Goal: Task Accomplishment & Management: Manage account settings

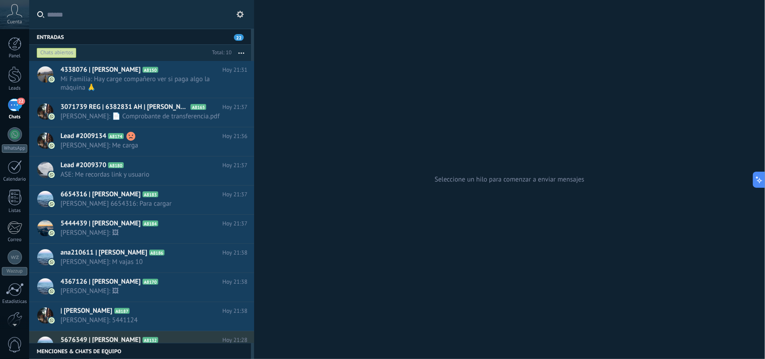
scroll to position [13, 0]
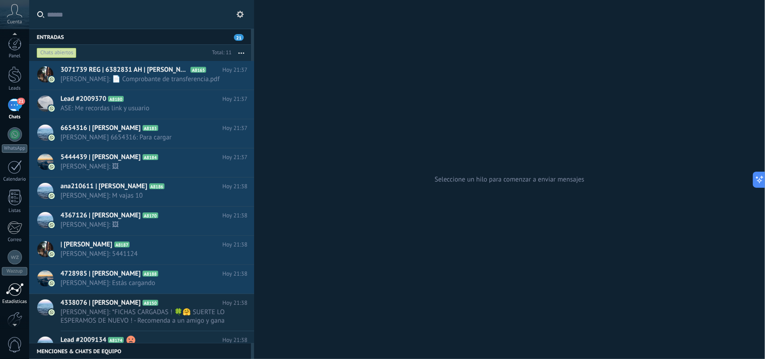
click at [15, 297] on link "Estadísticas" at bounding box center [14, 294] width 29 height 22
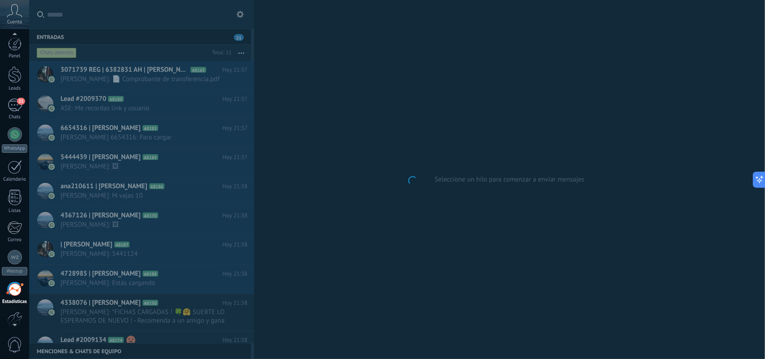
click at [17, 321] on div at bounding box center [14, 322] width 29 height 13
click at [18, 287] on div at bounding box center [14, 292] width 15 height 16
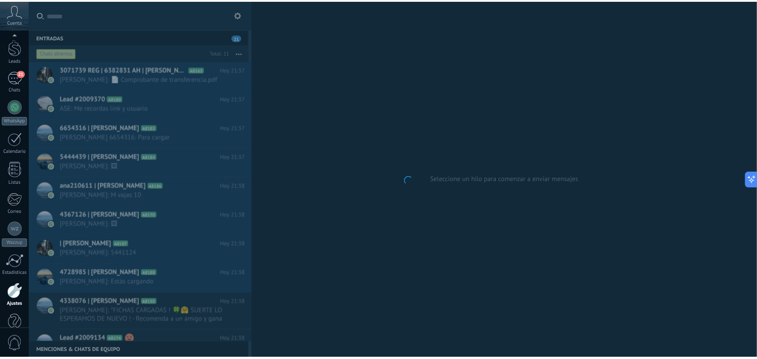
scroll to position [48, 0]
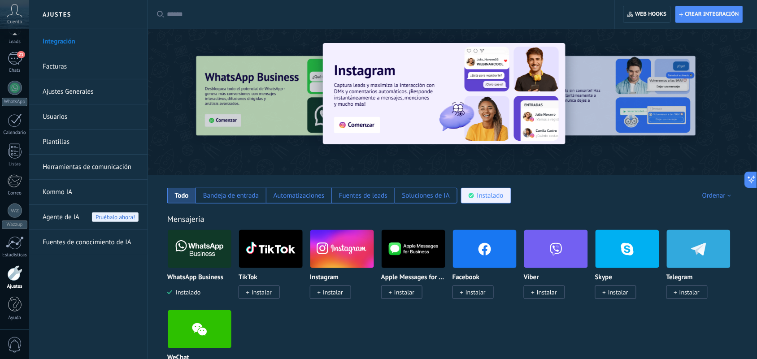
click at [477, 198] on div "Instalado" at bounding box center [490, 195] width 26 height 9
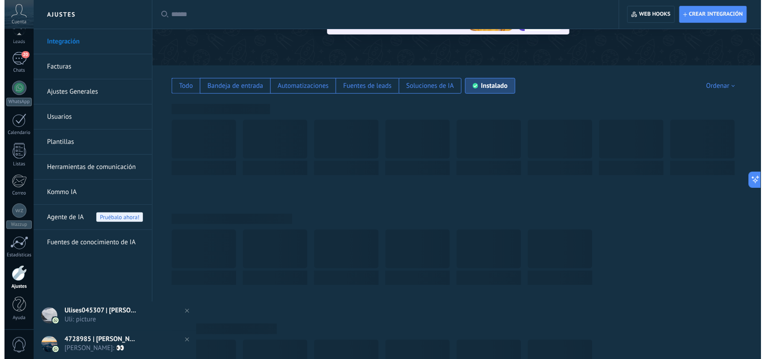
scroll to position [112, 0]
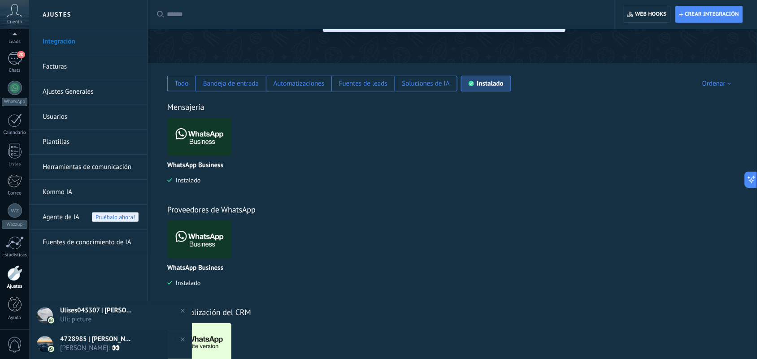
click at [213, 339] on img at bounding box center [200, 342] width 64 height 43
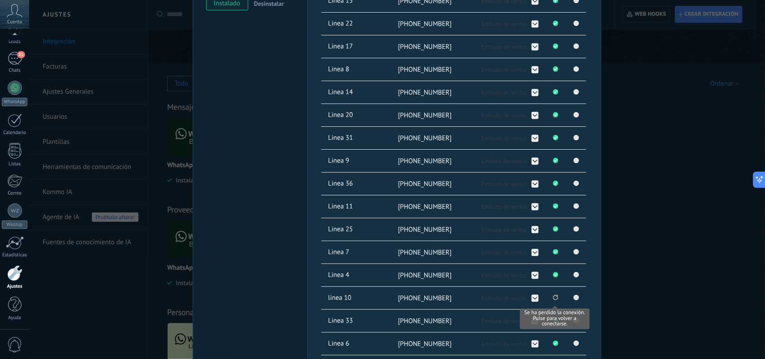
scroll to position [392, 0]
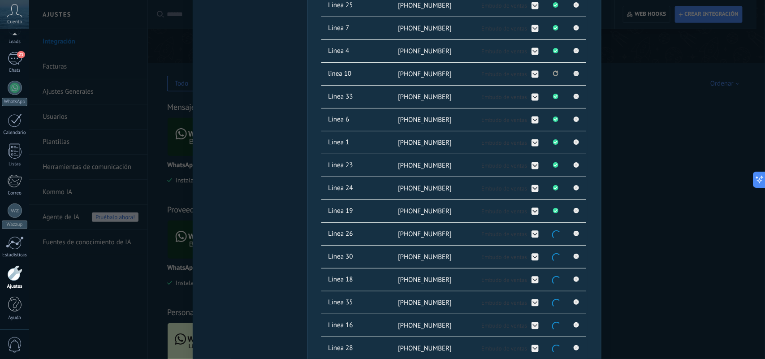
click at [577, 73] on rect at bounding box center [576, 73] width 5 height 5
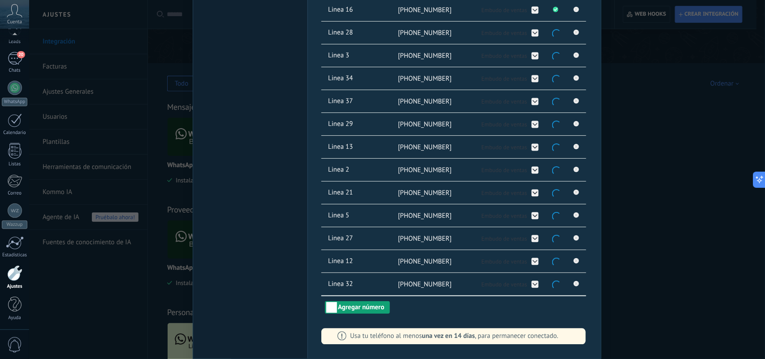
click at [352, 309] on button "Agregar número" at bounding box center [357, 307] width 65 height 13
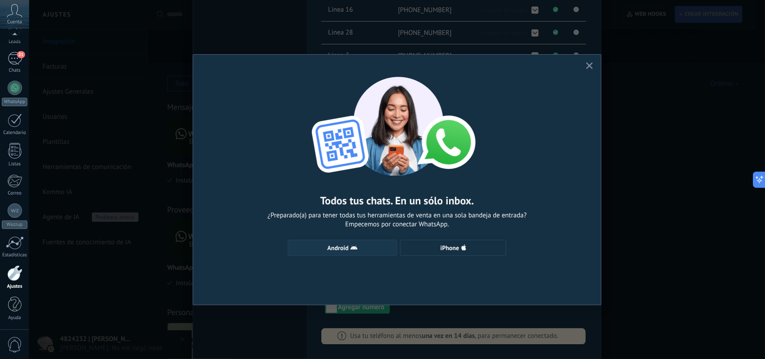
click at [342, 250] on span "Android" at bounding box center [338, 248] width 21 height 6
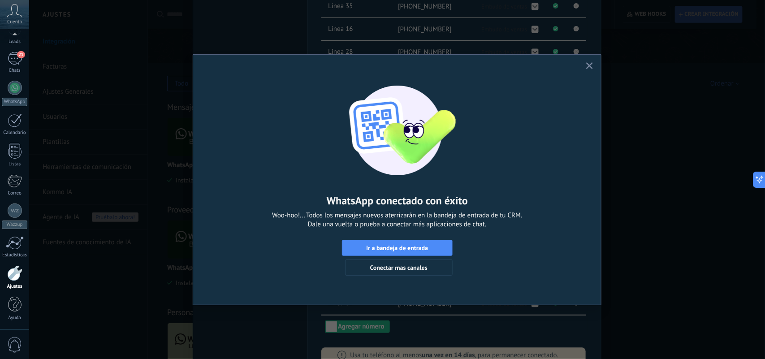
click at [592, 69] on use "button" at bounding box center [589, 65] width 7 height 7
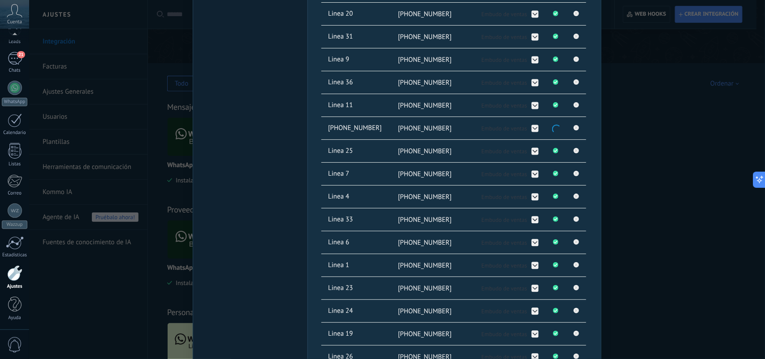
scroll to position [240, 0]
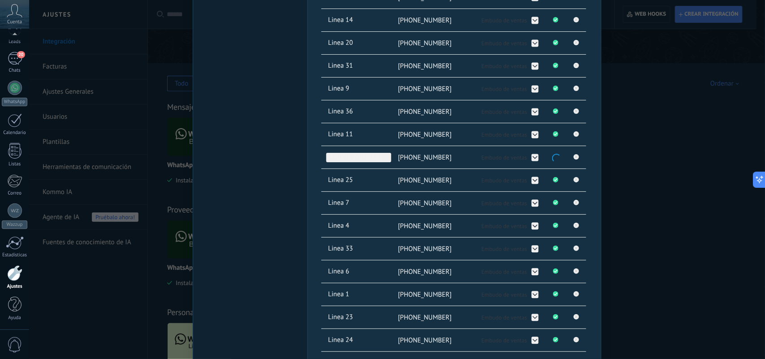
click at [377, 159] on span "+54 9 11 2650-1428" at bounding box center [358, 157] width 65 height 9
type input "*"
type input "********"
click at [659, 172] on div "WhatsApp Lite Chatee gratis con prospectos en WhatsApp instalado Desinstalar Co…" at bounding box center [397, 179] width 736 height 359
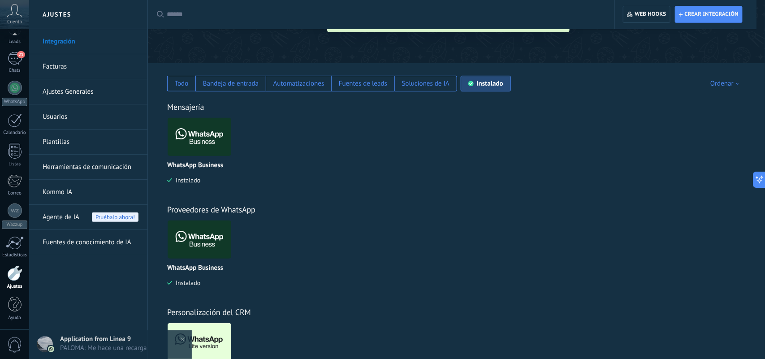
scroll to position [0, 0]
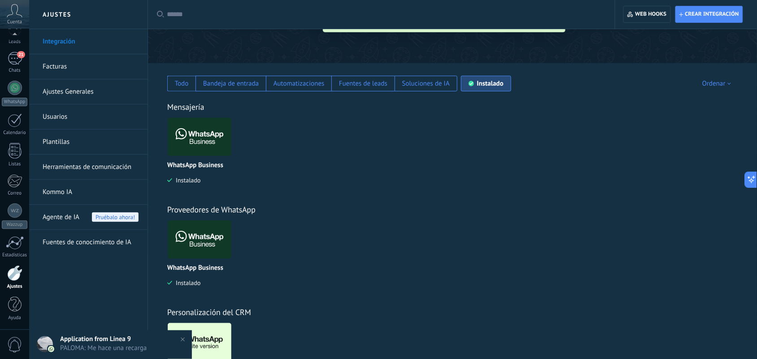
click at [211, 339] on img at bounding box center [200, 342] width 64 height 43
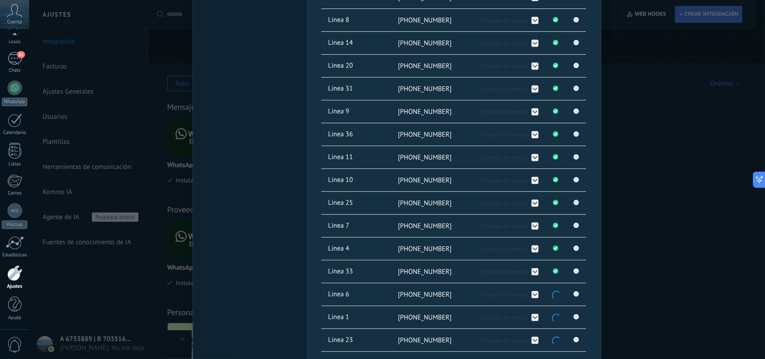
scroll to position [224, 0]
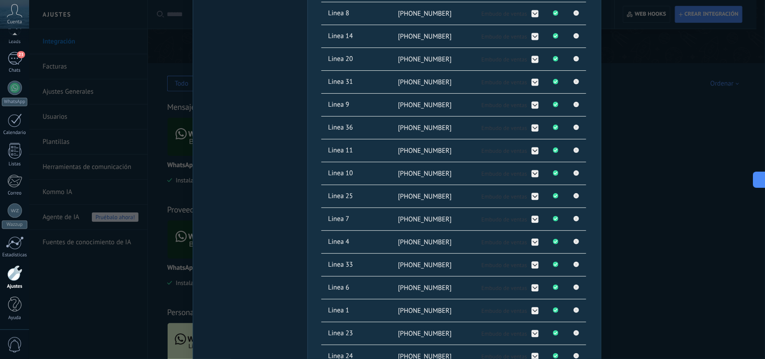
click at [628, 120] on div "WhatsApp Lite Chatee gratis con prospectos en WhatsApp instalado Desinstalar Co…" at bounding box center [397, 179] width 736 height 359
click at [670, 167] on div "WhatsApp Lite Chatee gratis con prospectos en WhatsApp instalado Desinstalar Co…" at bounding box center [397, 179] width 736 height 359
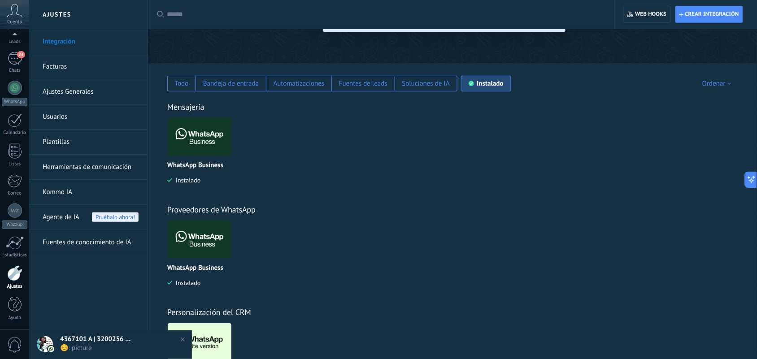
click at [216, 344] on img at bounding box center [200, 342] width 64 height 43
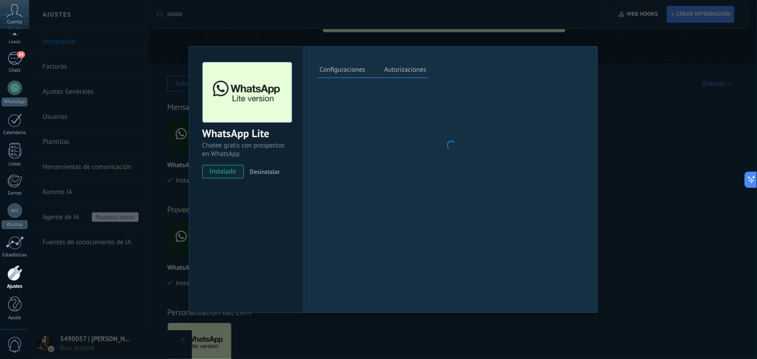
click at [211, 339] on div "WhatsApp Lite Chatee gratis con prospectos en WhatsApp instalado Desinstalar Co…" at bounding box center [393, 179] width 728 height 359
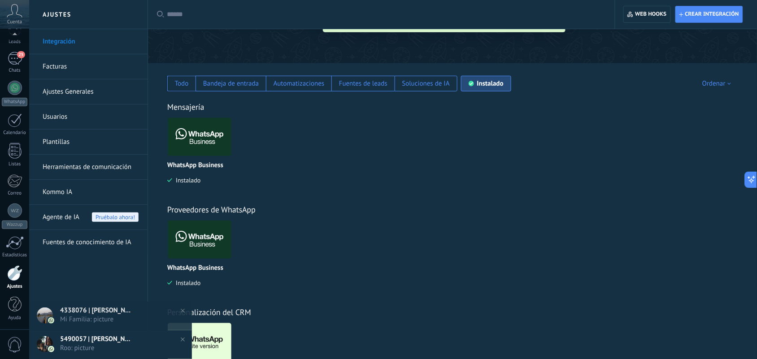
click at [227, 327] on img at bounding box center [200, 342] width 64 height 43
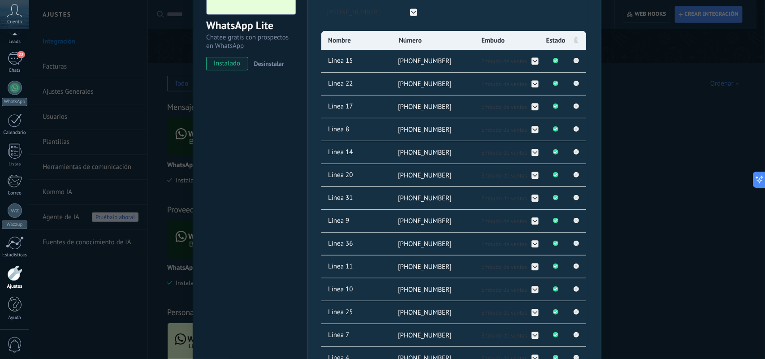
scroll to position [112, 0]
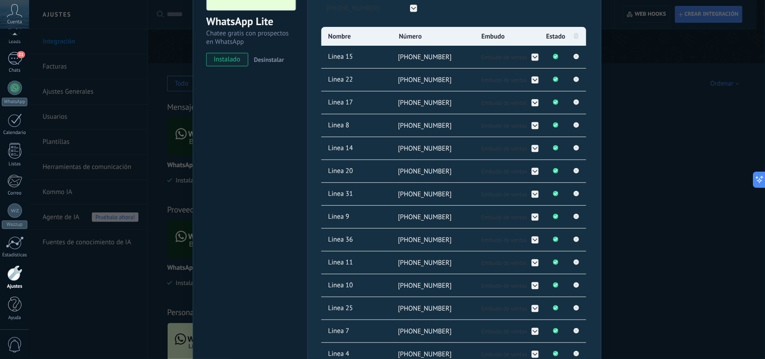
click at [685, 211] on div "WhatsApp Lite Chatee gratis con prospectos en WhatsApp instalado Desinstalar Co…" at bounding box center [397, 179] width 736 height 359
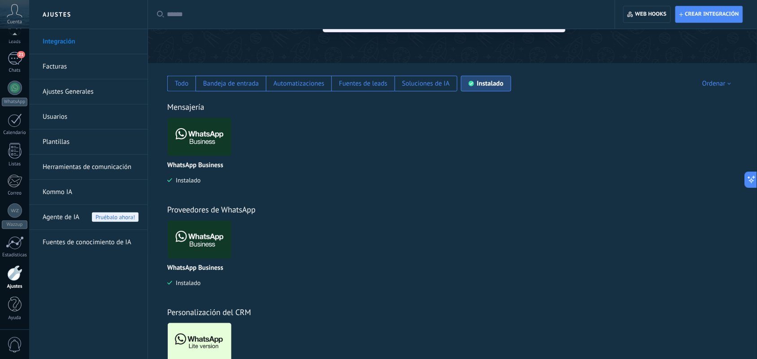
click at [215, 336] on img at bounding box center [200, 342] width 64 height 43
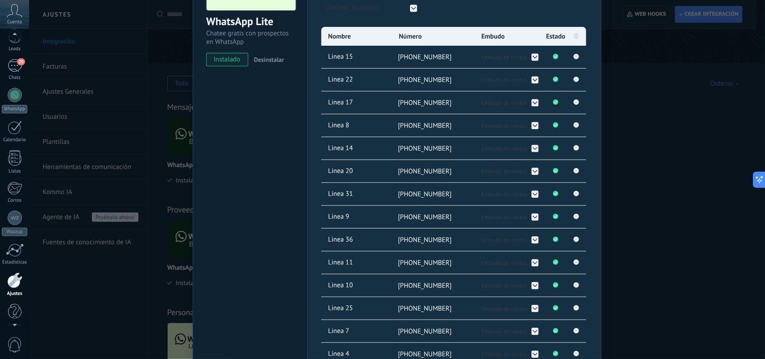
scroll to position [48, 0]
click at [137, 132] on div "WhatsApp Lite Chatee gratis con prospectos en WhatsApp instalado Desinstalar Co…" at bounding box center [397, 179] width 736 height 359
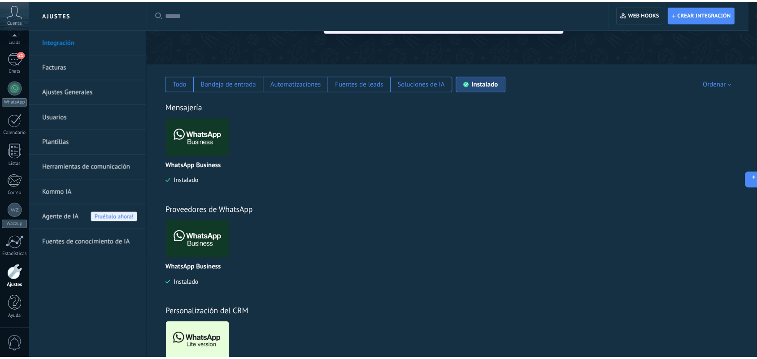
scroll to position [0, 0]
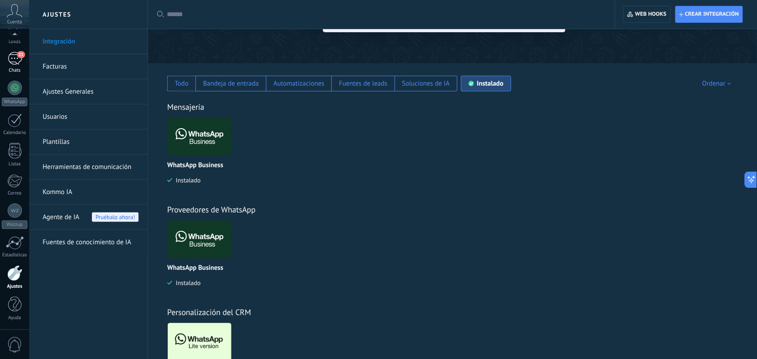
click at [9, 52] on div "21" at bounding box center [15, 58] width 14 height 13
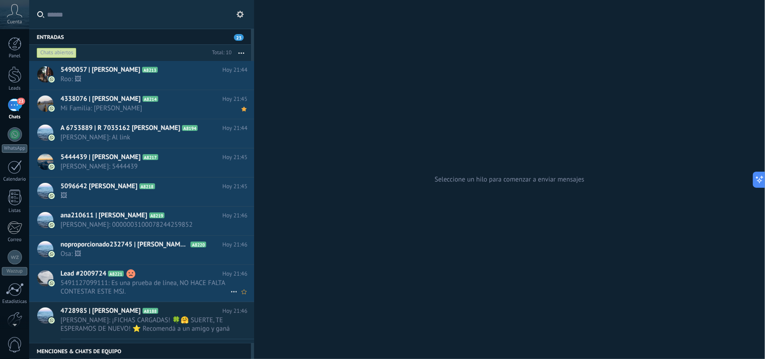
click at [173, 292] on span "5491127099111: Es una prueba de línea, NO HACE FALTA CONTESTAR ESTE MSJ." at bounding box center [146, 287] width 170 height 17
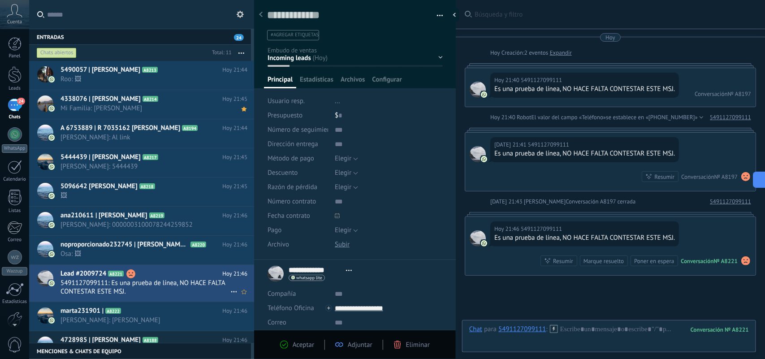
scroll to position [75, 0]
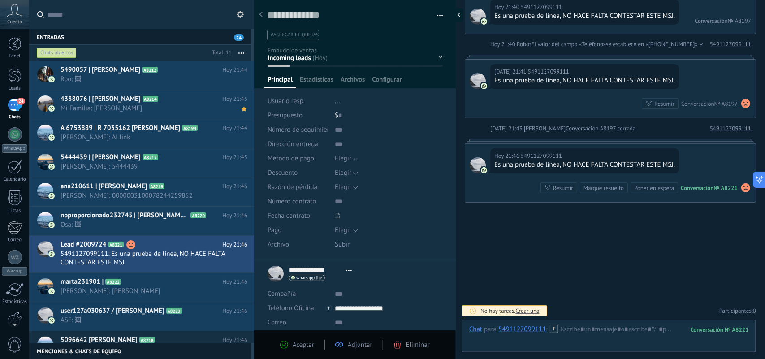
click at [456, 16] on div at bounding box center [456, 14] width 13 height 13
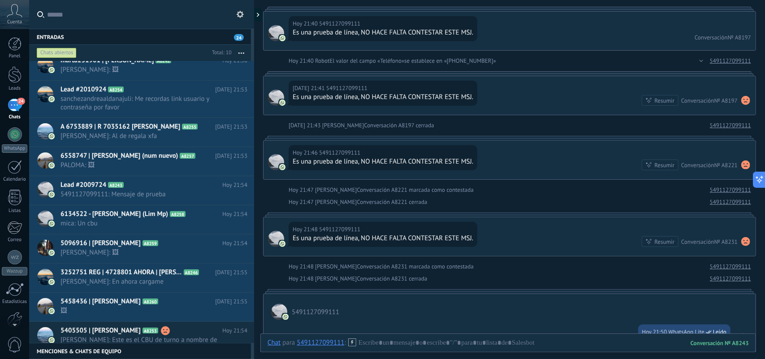
scroll to position [0, 0]
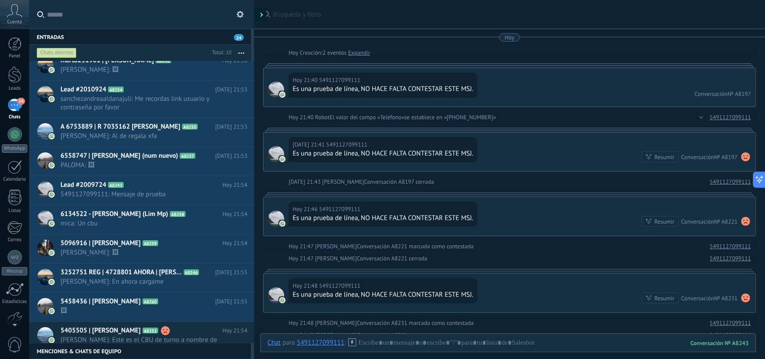
click at [259, 16] on div at bounding box center [259, 14] width 13 height 13
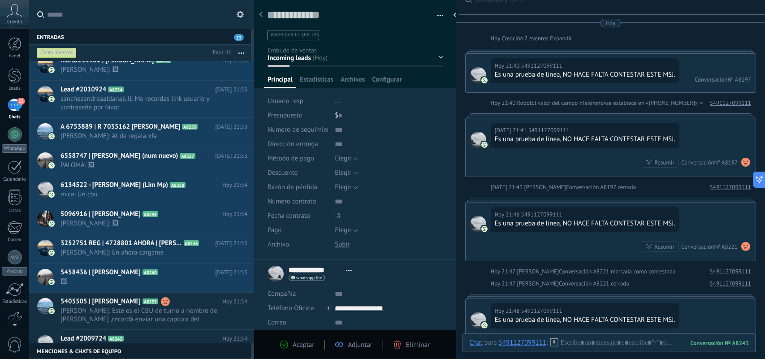
scroll to position [13, 0]
drag, startPoint x: 332, startPoint y: 13, endPoint x: 332, endPoint y: 22, distance: 9.0
click at [332, 13] on textarea at bounding box center [349, 16] width 164 height 14
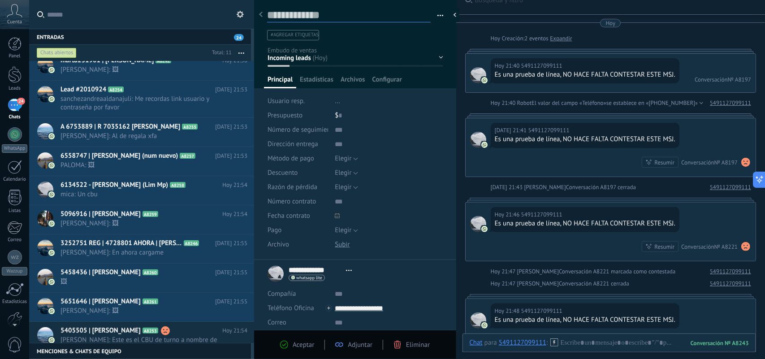
type textarea "*"
type textarea "**"
type textarea "***"
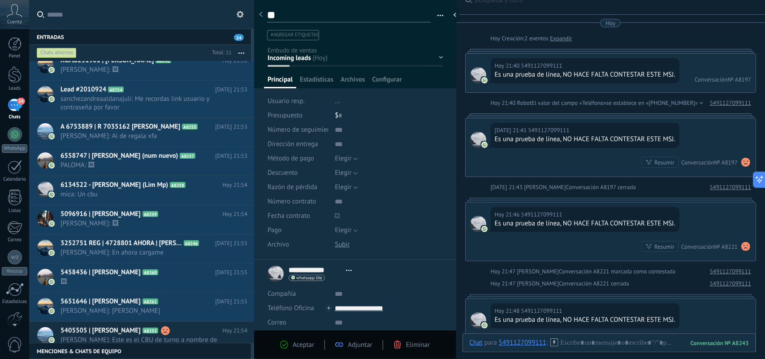
type textarea "***"
type textarea "****"
type textarea "*****"
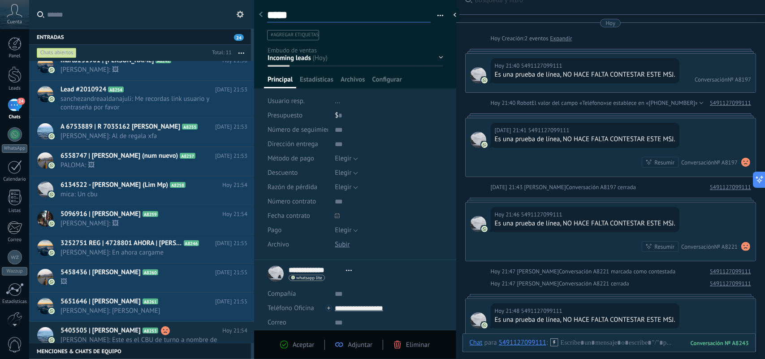
type textarea "*****"
type textarea "*******"
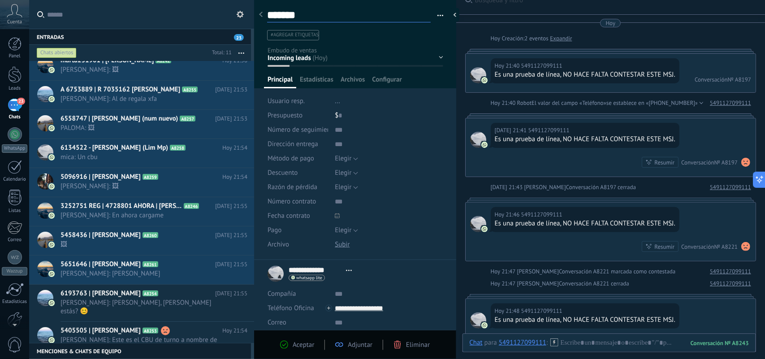
type textarea "********"
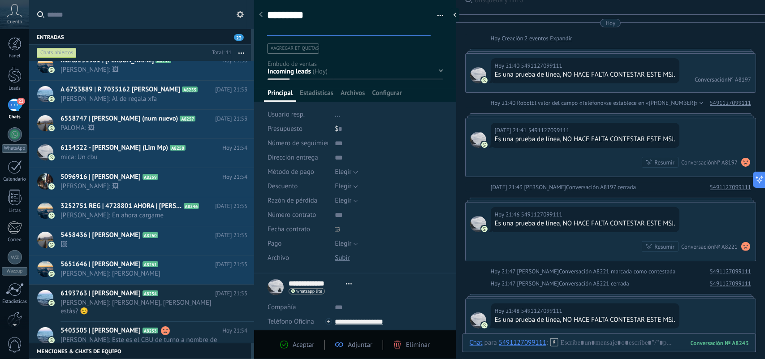
scroll to position [27, 0]
type textarea "********"
click at [453, 116] on div "******** Guardar y crear Imprimir Administrar etiquetas Exportar a excel" at bounding box center [355, 133] width 203 height 279
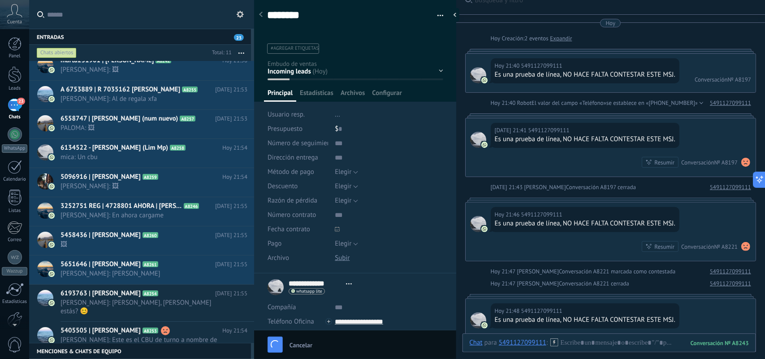
type textarea "********"
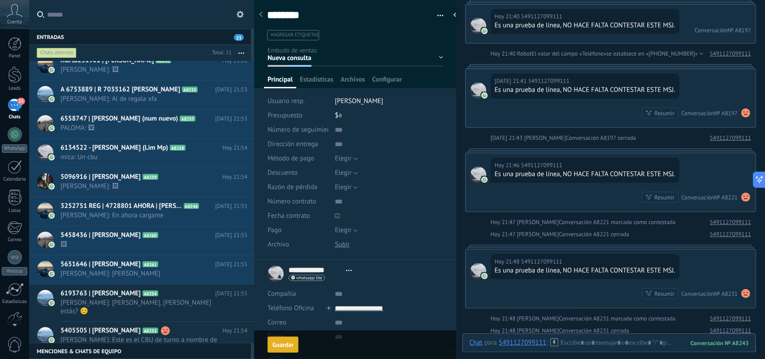
scroll to position [13, 0]
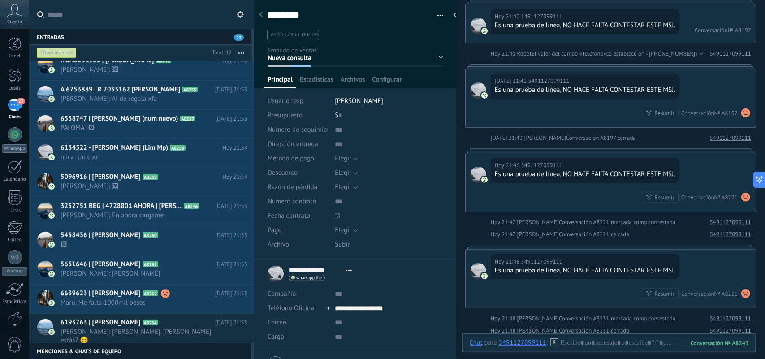
click at [279, 342] on div "Cargo" at bounding box center [298, 337] width 61 height 14
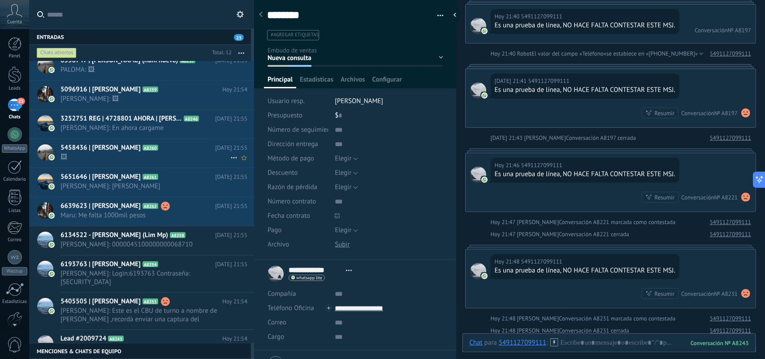
scroll to position [0, 0]
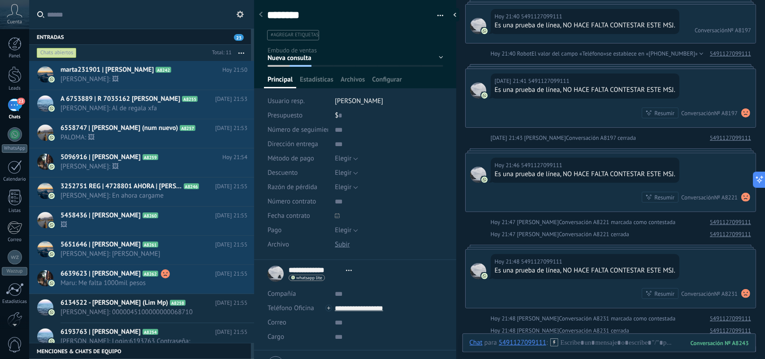
click at [471, 138] on div at bounding box center [478, 138] width 16 height 8
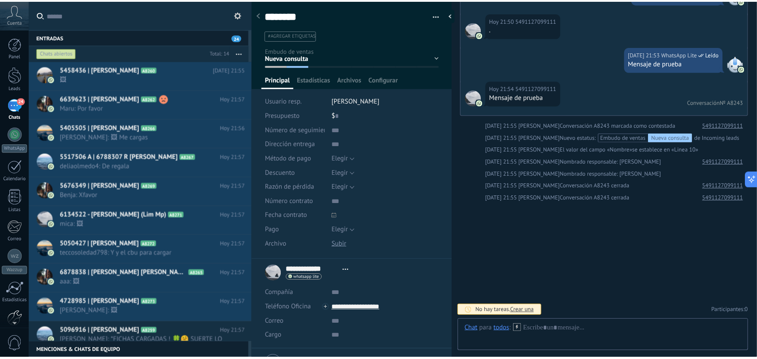
scroll to position [8, 0]
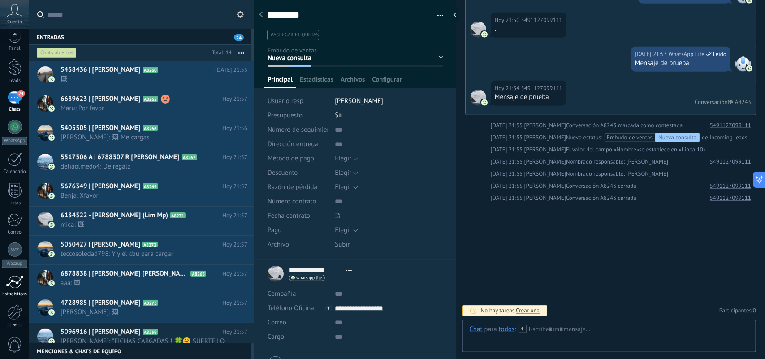
click at [18, 295] on div "Estadísticas" at bounding box center [15, 294] width 26 height 6
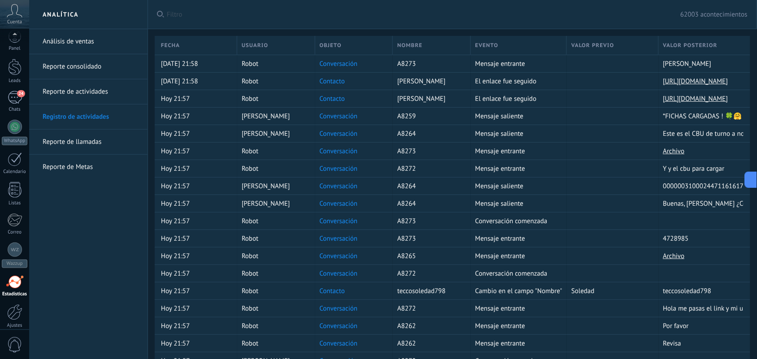
scroll to position [48, 0]
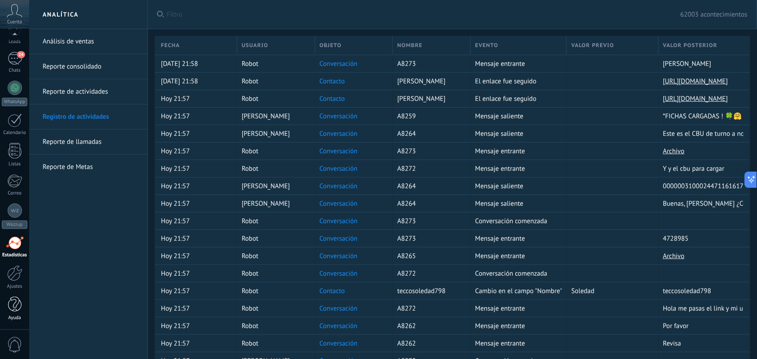
click at [19, 303] on div at bounding box center [14, 305] width 13 height 16
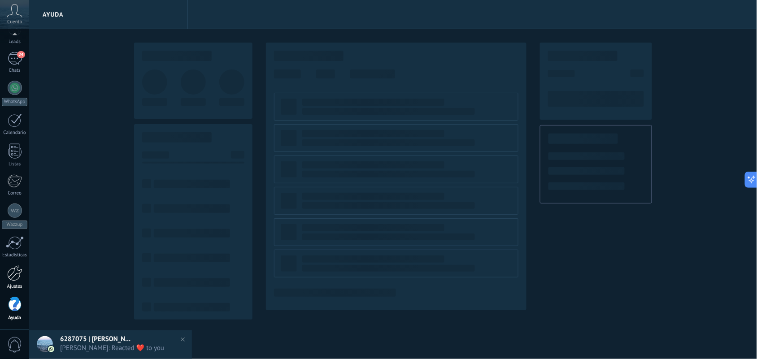
click at [13, 281] on link "Ajustes" at bounding box center [14, 277] width 29 height 24
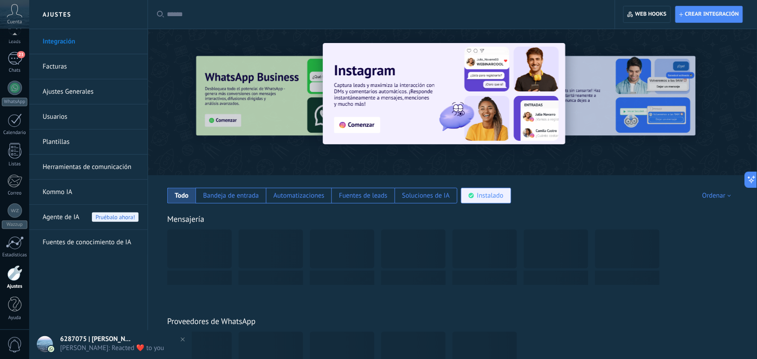
click at [489, 195] on div "Instalado" at bounding box center [490, 195] width 26 height 9
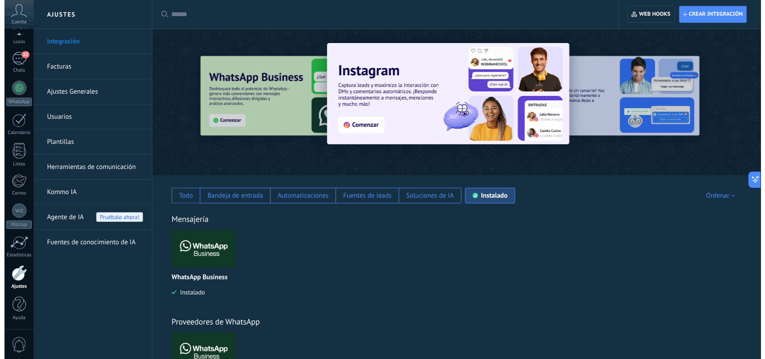
scroll to position [224, 0]
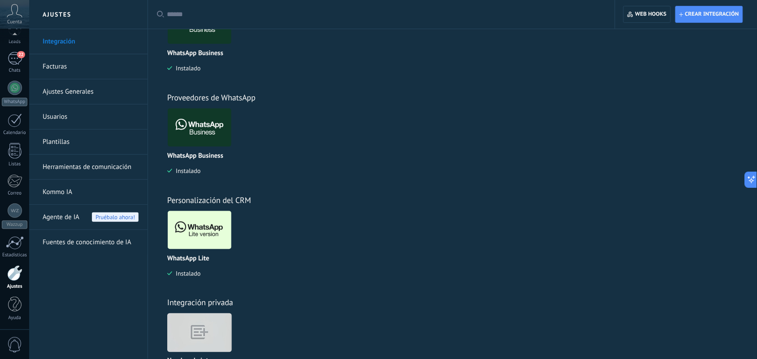
click at [203, 240] on img at bounding box center [200, 229] width 64 height 43
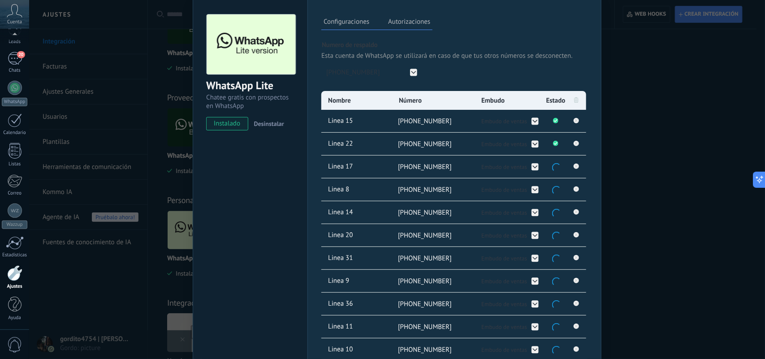
scroll to position [56, 0]
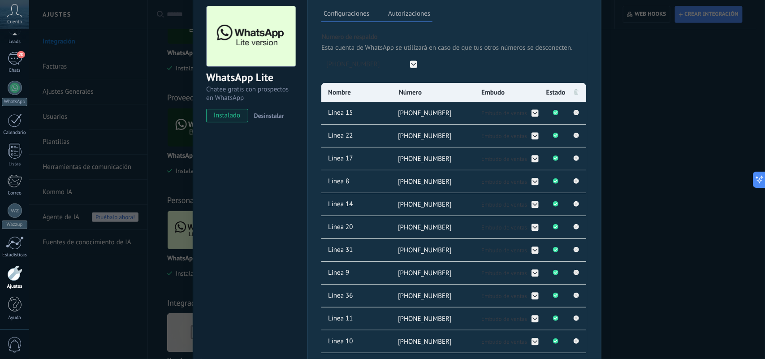
click at [672, 108] on div "WhatsApp Lite Chatee gratis con prospectos en WhatsApp instalado Desinstalar Co…" at bounding box center [397, 179] width 736 height 359
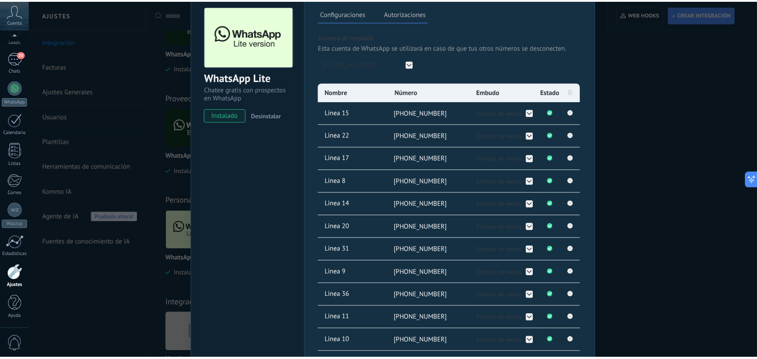
scroll to position [0, 0]
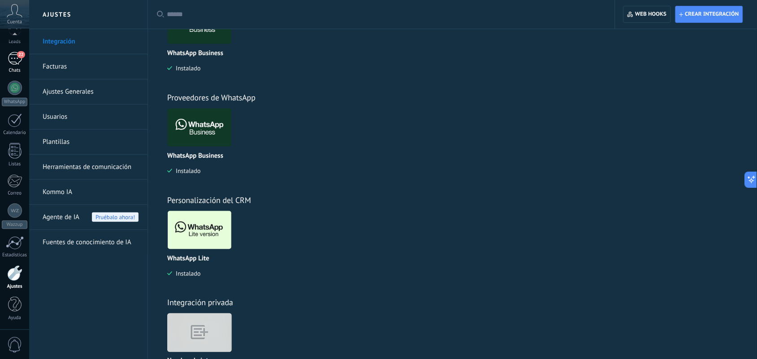
click at [10, 56] on div "22" at bounding box center [15, 58] width 14 height 13
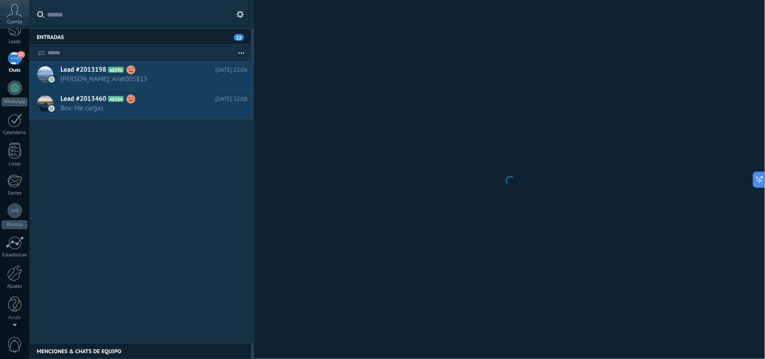
click at [69, 15] on input "text" at bounding box center [147, 14] width 200 height 29
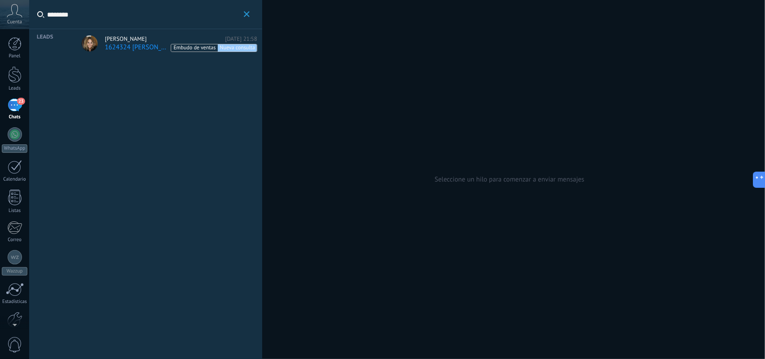
type input "*******"
click at [123, 46] on span "1624324 [PERSON_NAME]" at bounding box center [137, 47] width 64 height 9
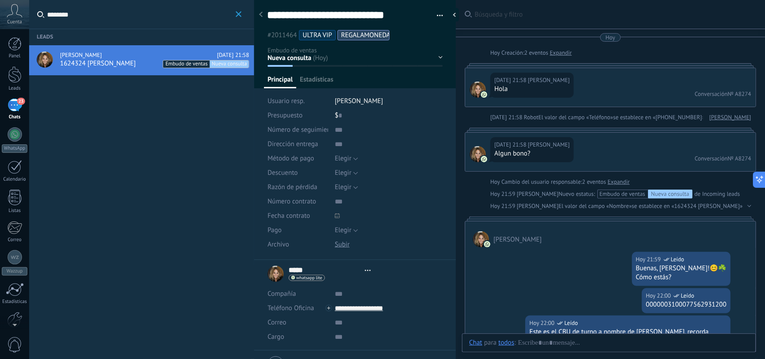
type textarea "**********"
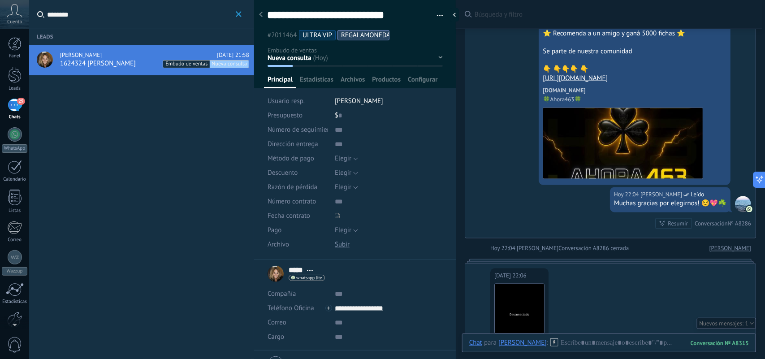
scroll to position [377, 0]
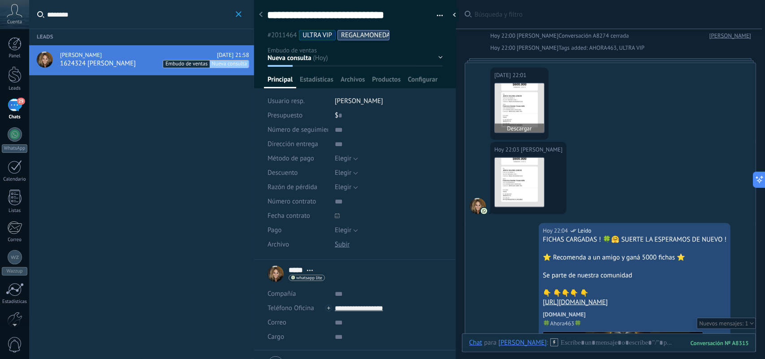
click at [532, 109] on img at bounding box center [519, 107] width 49 height 49
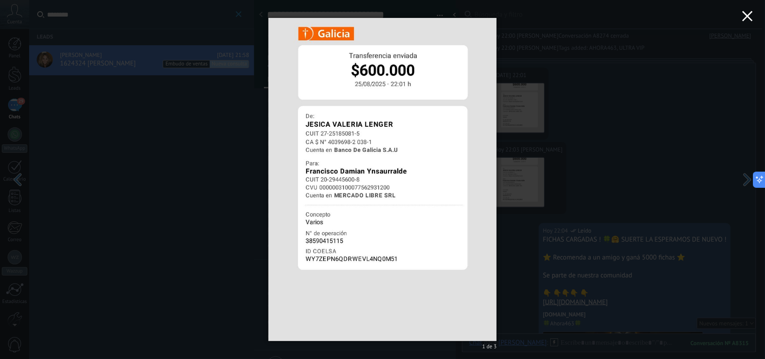
click at [752, 11] on icon "button" at bounding box center [747, 16] width 11 height 11
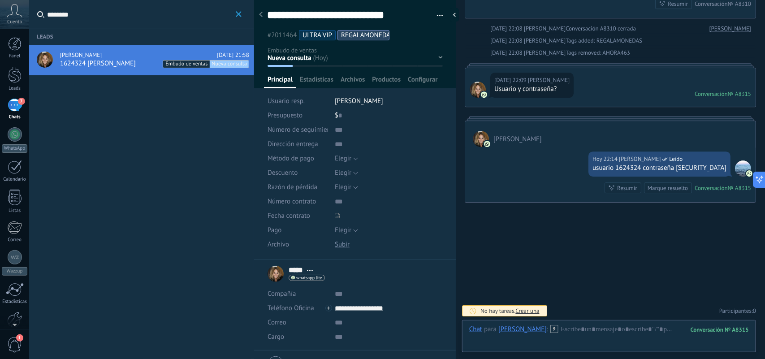
scroll to position [1185, 0]
click at [238, 11] on icon "button" at bounding box center [239, 14] width 6 height 6
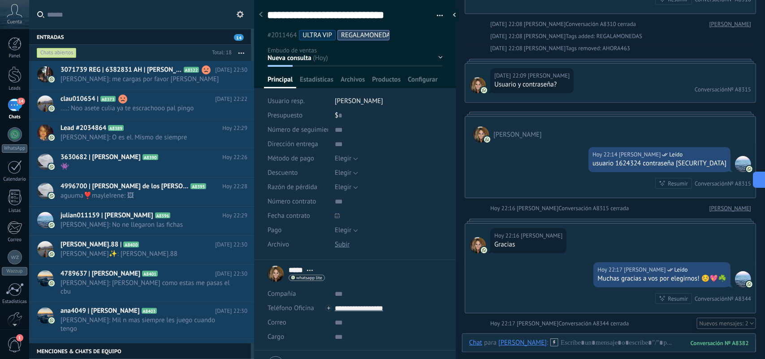
type textarea "**********"
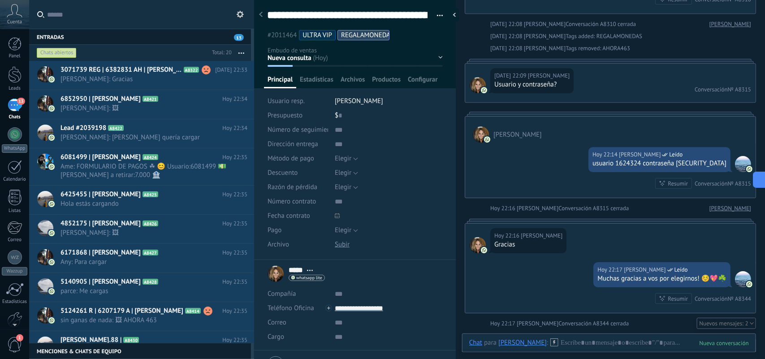
scroll to position [1816, 0]
